Goal: Information Seeking & Learning: Learn about a topic

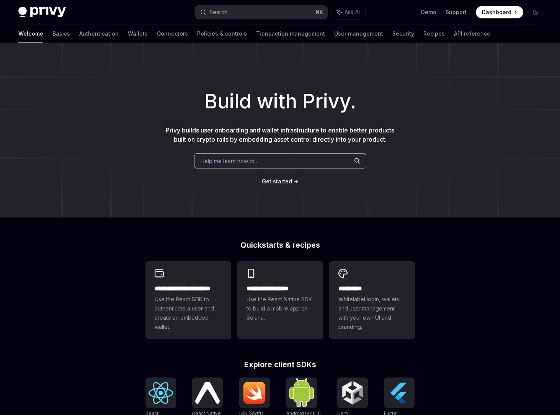
click at [90, 34] on div "Welcome Basics Authentication Wallets Connectors Policies & controls Transactio…" at bounding box center [254, 33] width 472 height 18
click at [128, 33] on link "Wallets" at bounding box center [138, 33] width 20 height 18
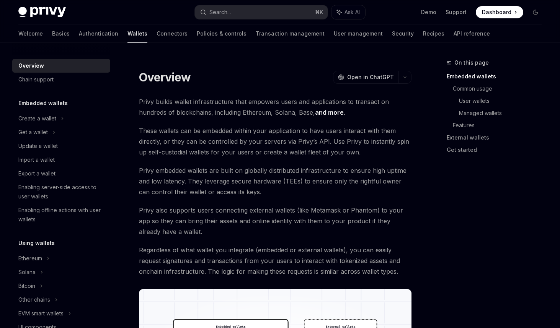
type textarea "*"
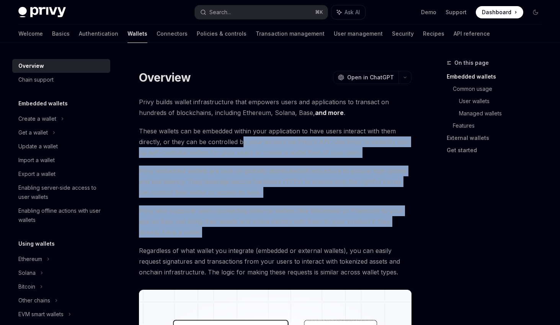
drag, startPoint x: 240, startPoint y: 140, endPoint x: 325, endPoint y: 233, distance: 126.3
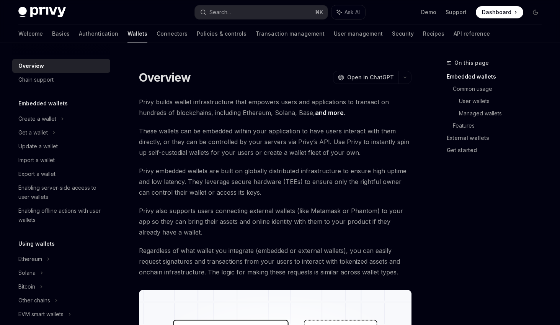
click at [325, 233] on span "Privy also supports users connecting external wallets (like Metamask or Phantom…" at bounding box center [275, 221] width 273 height 32
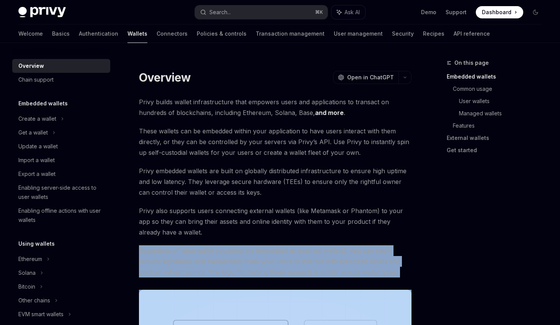
drag, startPoint x: 268, startPoint y: 237, endPoint x: 411, endPoint y: 282, distance: 150.8
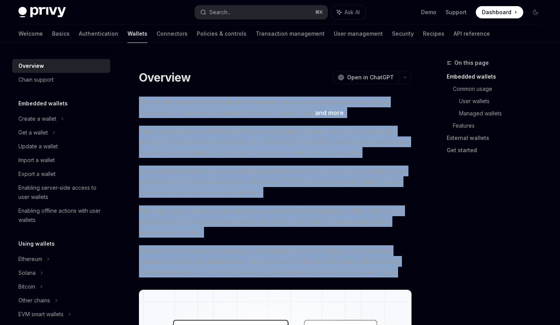
drag, startPoint x: 403, startPoint y: 275, endPoint x: 139, endPoint y: 91, distance: 321.5
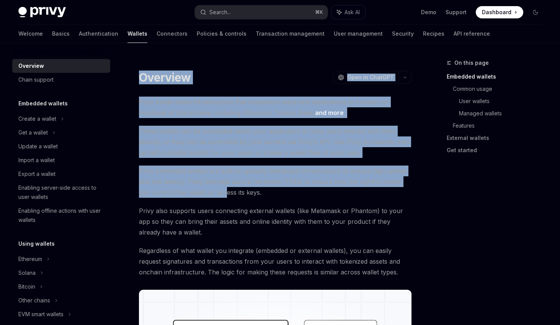
drag, startPoint x: 139, startPoint y: 80, endPoint x: 245, endPoint y: 217, distance: 173.0
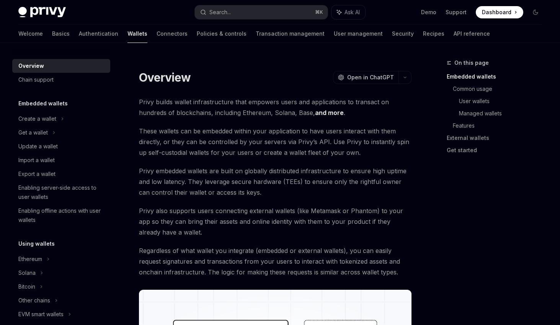
drag, startPoint x: 245, startPoint y: 217, endPoint x: 234, endPoint y: 222, distance: 12.0
click at [243, 220] on span "Privy also supports users connecting external wallets (like Metamask or Phantom…" at bounding box center [275, 221] width 273 height 32
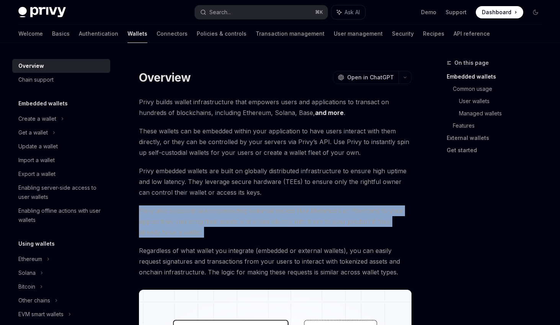
drag, startPoint x: 247, startPoint y: 187, endPoint x: 267, endPoint y: 240, distance: 56.6
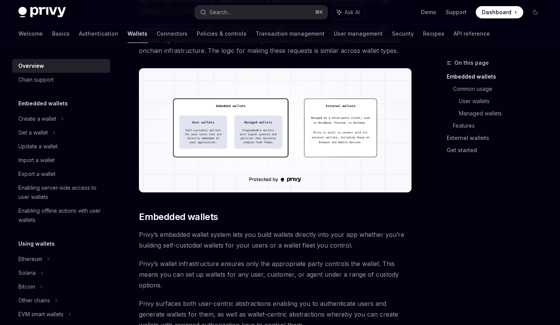
scroll to position [267, 0]
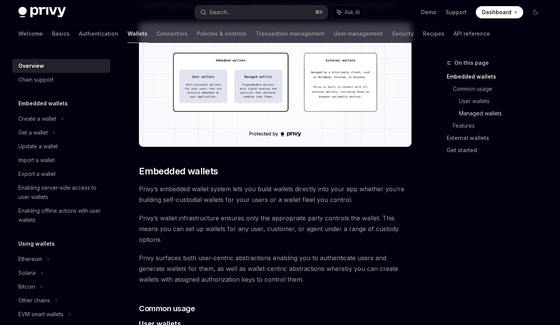
click at [484, 115] on link "Managed wallets" at bounding box center [503, 113] width 89 height 12
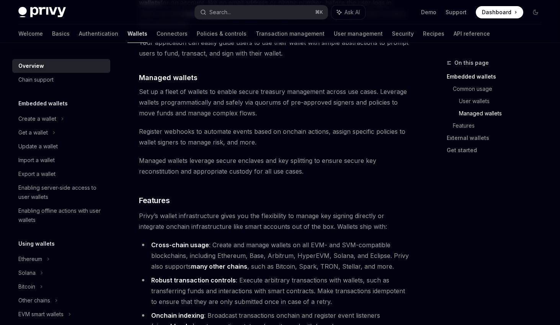
scroll to position [717, 0]
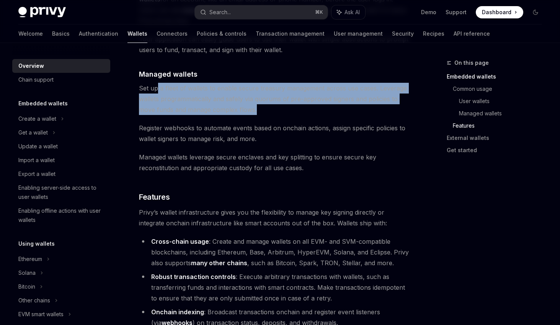
drag, startPoint x: 195, startPoint y: 85, endPoint x: 273, endPoint y: 101, distance: 79.0
click at [273, 101] on span "Set up a fleet of wallets to enable secure treasury management across use cases…" at bounding box center [275, 99] width 273 height 32
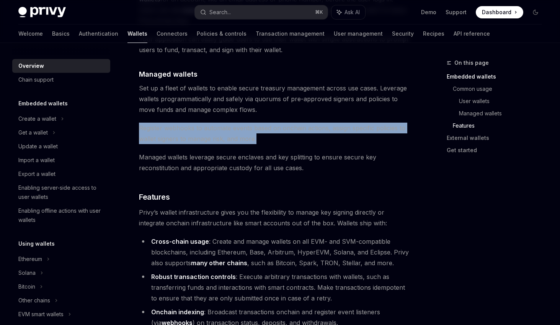
drag, startPoint x: 229, startPoint y: 88, endPoint x: 287, endPoint y: 127, distance: 69.9
click at [287, 127] on div "Privy builds wallet infrastructure that empowers users and applications to tran…" at bounding box center [275, 57] width 273 height 1355
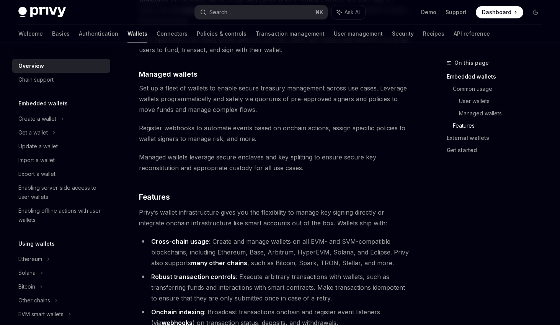
click at [287, 127] on span "Register webhooks to automate events based on onchain actions, assign specific …" at bounding box center [275, 132] width 273 height 21
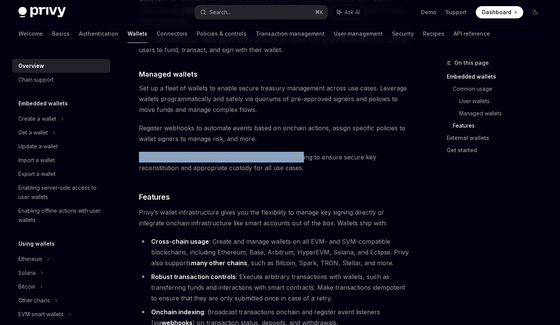
drag, startPoint x: 301, startPoint y: 151, endPoint x: 289, endPoint y: 161, distance: 16.0
click at [140, 152] on span "Managed wallets leverage secure enclaves and key splitting to ensure secure key…" at bounding box center [275, 162] width 273 height 21
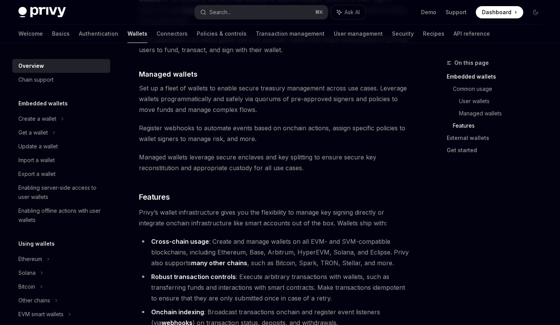
click at [305, 161] on span "Managed wallets leverage secure enclaves and key splitting to ensure secure key…" at bounding box center [275, 162] width 273 height 21
click at [472, 100] on link "User wallets" at bounding box center [503, 101] width 89 height 12
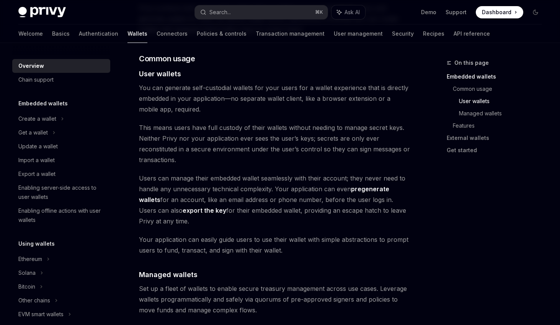
scroll to position [516, 0]
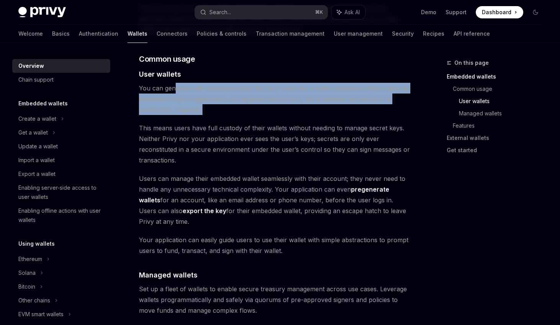
drag, startPoint x: 183, startPoint y: 90, endPoint x: 203, endPoint y: 111, distance: 29.2
click at [203, 111] on div "Privy builds wallet infrastructure that empowers users and applications to tran…" at bounding box center [275, 257] width 273 height 1355
click at [203, 110] on div "Privy builds wallet infrastructure that empowers users and applications to tran…" at bounding box center [275, 257] width 273 height 1355
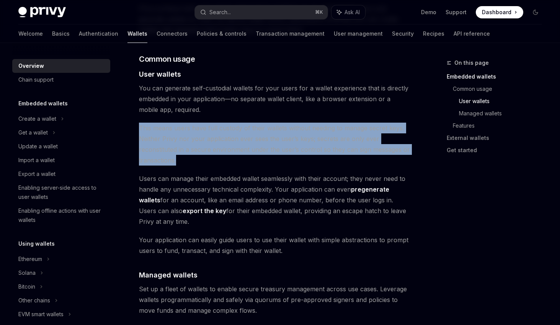
drag, startPoint x: 178, startPoint y: 108, endPoint x: 190, endPoint y: 150, distance: 43.7
click at [181, 147] on div "Privy builds wallet infrastructure that empowers users and applications to tran…" at bounding box center [275, 257] width 273 height 1355
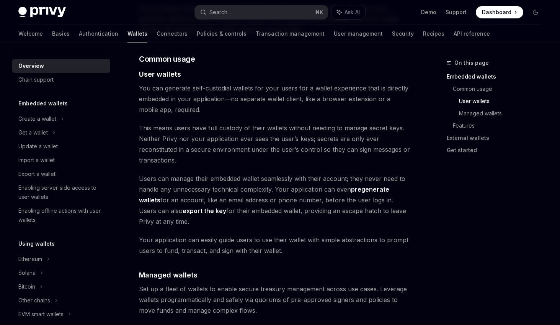
click at [191, 149] on span "This means users have full custody of their wallets without needing to manage s…" at bounding box center [275, 143] width 273 height 43
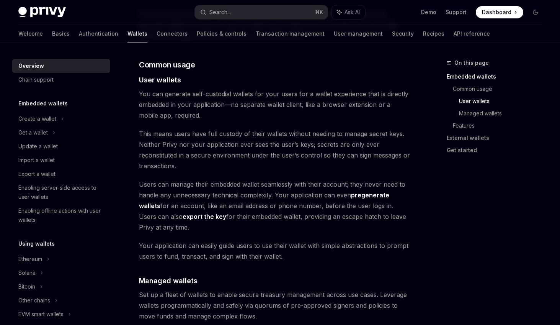
scroll to position [504, 0]
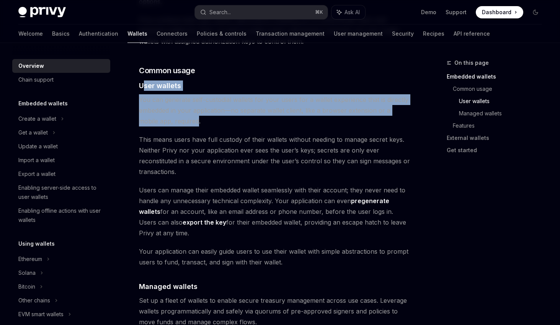
drag, startPoint x: 142, startPoint y: 75, endPoint x: 189, endPoint y: 113, distance: 60.3
click at [177, 113] on div "Privy builds wallet infrastructure that empowers users and applications to tran…" at bounding box center [275, 269] width 273 height 1355
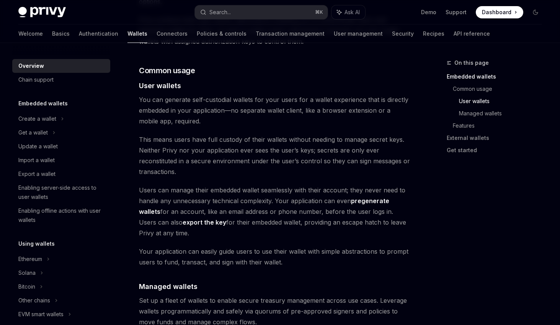
click at [190, 112] on span "You can generate self-custodial wallets for your users for a wallet experience …" at bounding box center [275, 110] width 273 height 32
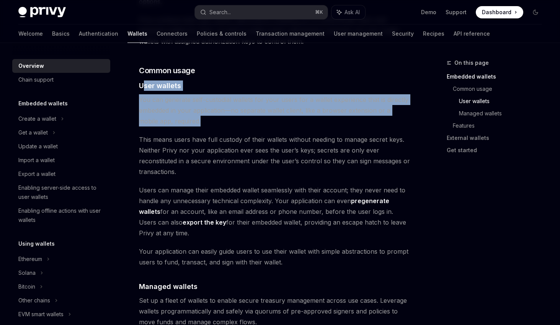
drag, startPoint x: 143, startPoint y: 79, endPoint x: 224, endPoint y: 107, distance: 85.5
click at [143, 76] on div "Privy builds wallet infrastructure that empowers users and applications to tran…" at bounding box center [275, 269] width 273 height 1355
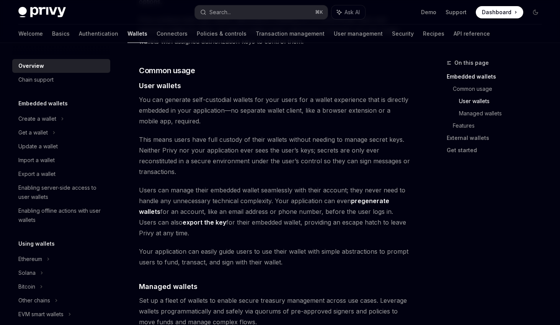
click at [225, 108] on span "You can generate self-custodial wallets for your users for a wallet experience …" at bounding box center [275, 110] width 273 height 32
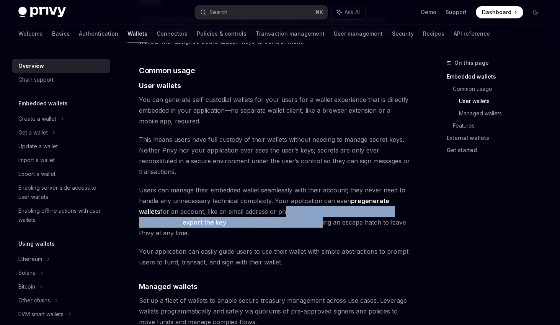
drag, startPoint x: 261, startPoint y: 204, endPoint x: 275, endPoint y: 216, distance: 18.7
click at [275, 216] on span "Users can manage their embedded wallet seamlessly with their account; they neve…" at bounding box center [275, 211] width 273 height 54
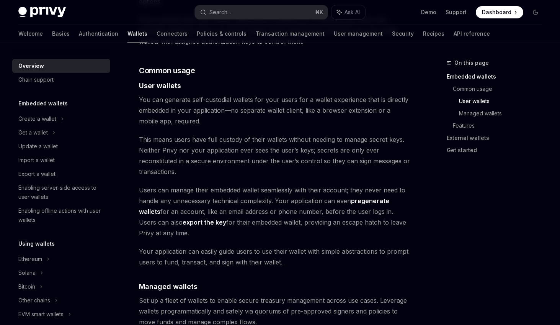
click at [190, 220] on span "Users can manage their embedded wallet seamlessly with their account; they neve…" at bounding box center [275, 211] width 273 height 54
drag, startPoint x: 192, startPoint y: 211, endPoint x: 207, endPoint y: 224, distance: 20.1
click at [207, 224] on span "Users can manage their embedded wallet seamlessly with their account; they neve…" at bounding box center [275, 211] width 273 height 54
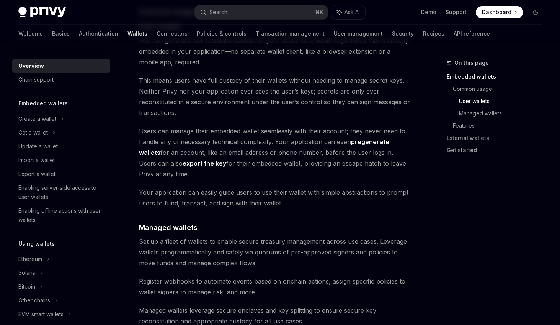
scroll to position [569, 0]
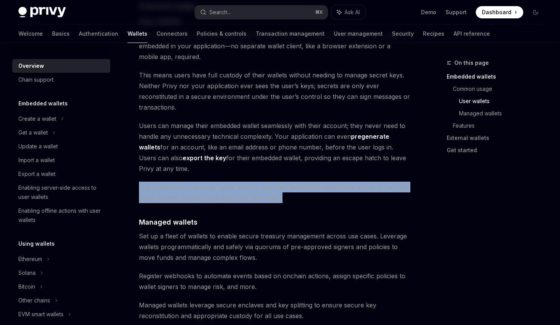
drag, startPoint x: 295, startPoint y: 187, endPoint x: 139, endPoint y: 177, distance: 156.5
click at [139, 181] on span "Your application can easily guide users to use their wallet with simple abstrac…" at bounding box center [275, 191] width 273 height 21
drag, startPoint x: 139, startPoint y: 177, endPoint x: 296, endPoint y: 188, distance: 156.9
click at [296, 188] on span "Your application can easily guide users to use their wallet with simple abstrac…" at bounding box center [275, 191] width 273 height 21
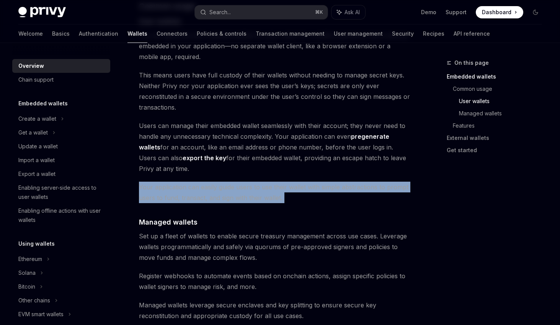
click at [296, 188] on span "Your application can easily guide users to use their wallet with simple abstrac…" at bounding box center [275, 191] width 273 height 21
drag, startPoint x: 261, startPoint y: 133, endPoint x: 274, endPoint y: 160, distance: 30.1
click at [273, 160] on span "Users can manage their embedded wallet seamlessly with their account; they neve…" at bounding box center [275, 147] width 273 height 54
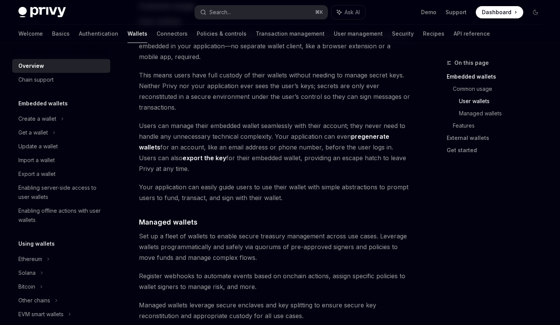
click at [295, 181] on span "Your application can easily guide users to use their wallet with simple abstrac…" at bounding box center [275, 191] width 273 height 21
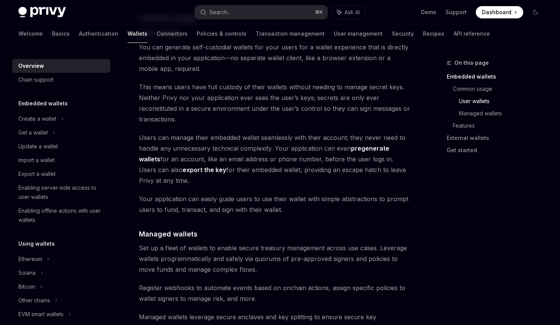
scroll to position [567, 0]
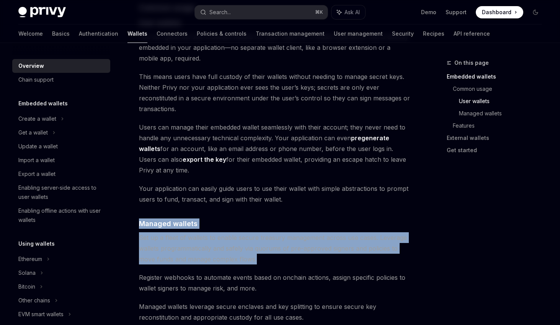
drag, startPoint x: 274, startPoint y: 243, endPoint x: 432, endPoint y: 245, distance: 158.1
click at [139, 211] on div "Privy builds wallet infrastructure that empowers users and applications to tran…" at bounding box center [275, 206] width 273 height 1355
click at [307, 239] on span "Set up a fleet of wallets to enable secure treasury management across use cases…" at bounding box center [275, 248] width 273 height 32
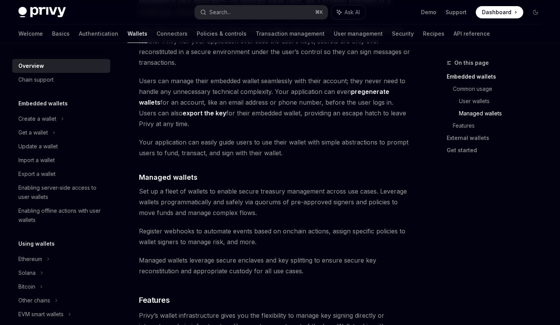
scroll to position [626, 0]
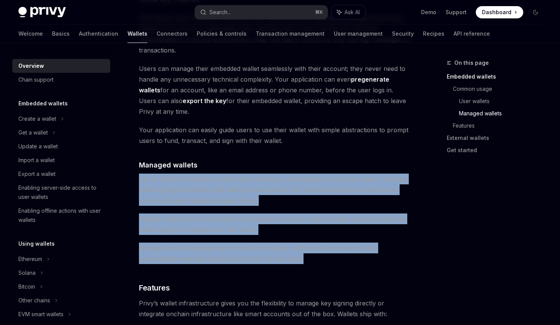
drag, startPoint x: 291, startPoint y: 246, endPoint x: 139, endPoint y: 172, distance: 169.7
click at [139, 172] on div "Privy builds wallet infrastructure that empowers users and applications to tran…" at bounding box center [275, 148] width 273 height 1355
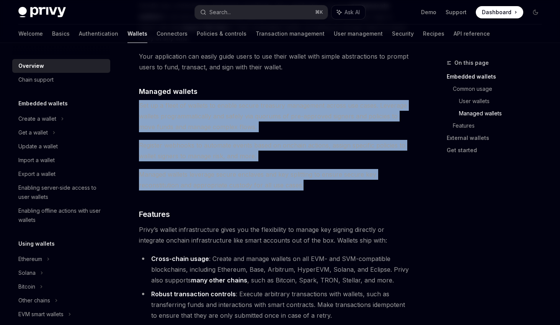
scroll to position [699, 0]
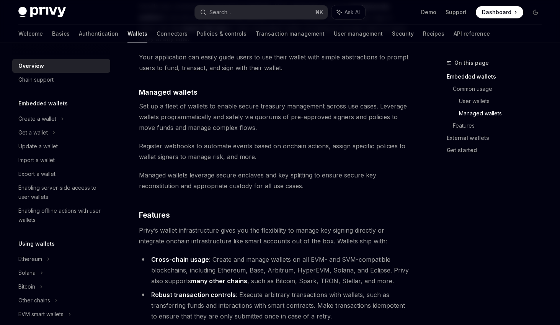
click at [320, 192] on div "Privy builds wallet infrastructure that empowers users and applications to tran…" at bounding box center [275, 75] width 273 height 1355
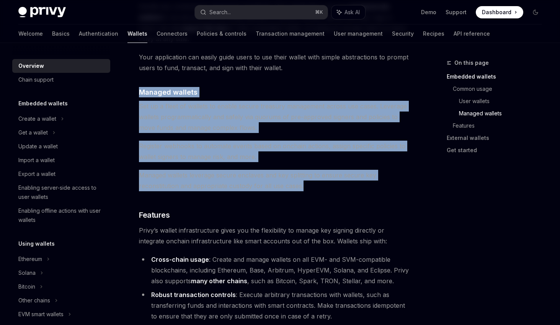
drag, startPoint x: 297, startPoint y: 175, endPoint x: 166, endPoint y: 94, distance: 153.8
click at [139, 82] on div "Privy builds wallet infrastructure that empowers users and applications to tran…" at bounding box center [275, 75] width 273 height 1355
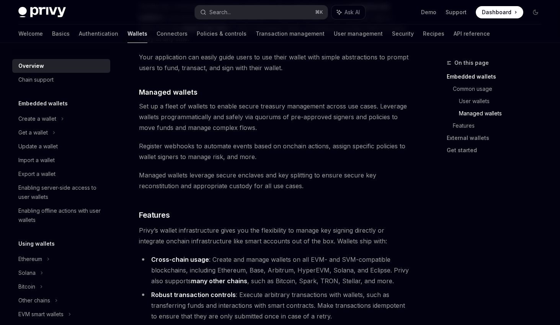
click at [266, 127] on div "Privy builds wallet infrastructure that empowers users and applications to tran…" at bounding box center [275, 75] width 273 height 1355
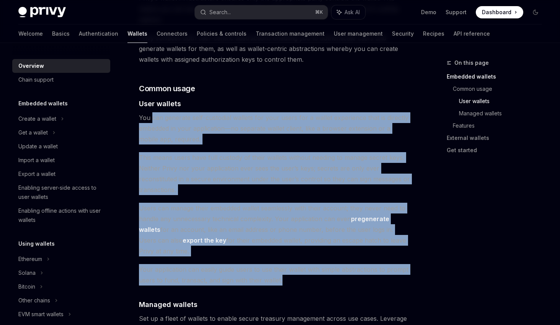
scroll to position [486, 0]
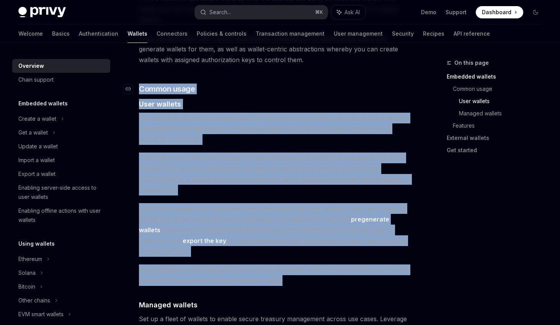
drag, startPoint x: 305, startPoint y: 191, endPoint x: 137, endPoint y: 78, distance: 201.8
click at [139, 78] on div "Privy builds wallet infrastructure that empowers users and applications to tran…" at bounding box center [275, 287] width 273 height 1355
click at [243, 180] on span "This means users have full custody of their wallets without needing to manage s…" at bounding box center [275, 173] width 273 height 43
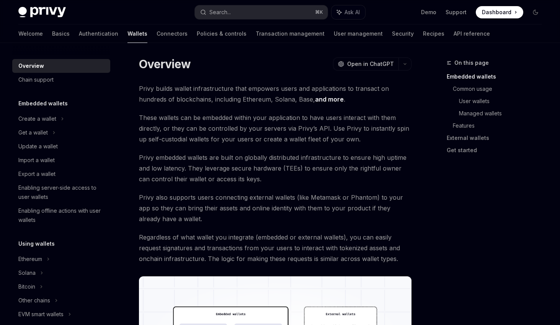
scroll to position [0, 0]
